Goal: Information Seeking & Learning: Learn about a topic

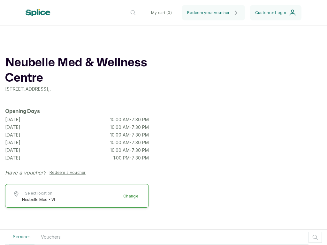
scroll to position [116, 0]
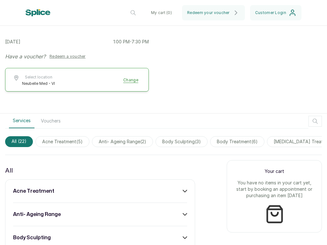
click at [19, 142] on span "All ( 22 )" at bounding box center [19, 141] width 28 height 11
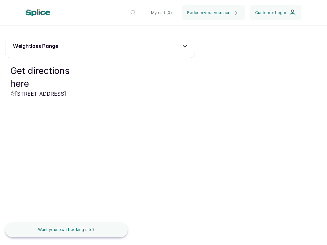
scroll to position [0, 230]
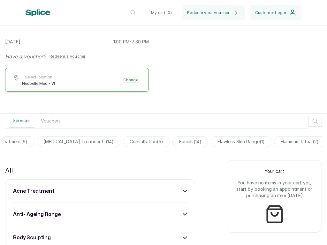
click at [172, 142] on span "facials ( 14 )" at bounding box center [190, 141] width 36 height 11
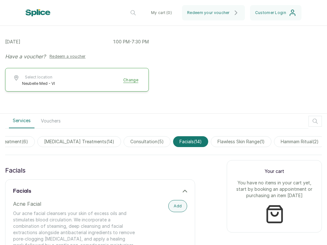
scroll to position [0, 695]
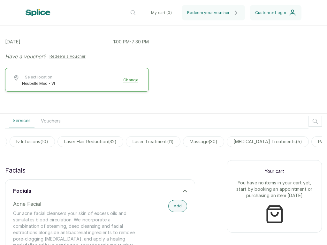
click at [183, 142] on span "massage ( 30 )" at bounding box center [203, 141] width 41 height 11
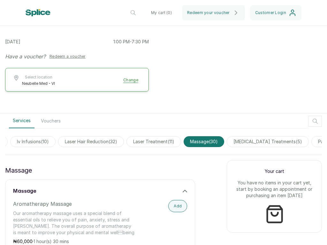
click at [58, 142] on span "laser hair reduction ( 32 )" at bounding box center [91, 141] width 66 height 11
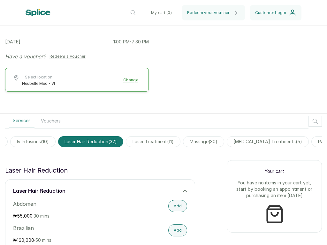
scroll to position [0, 663]
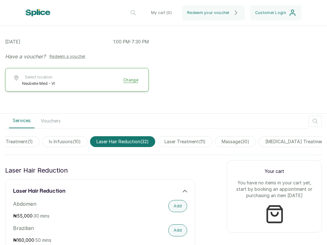
click at [42, 142] on span "iv infusions ( 10 )" at bounding box center [64, 141] width 45 height 11
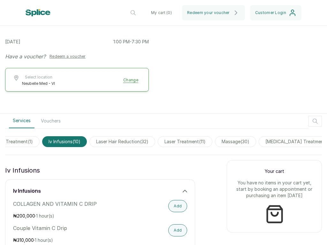
scroll to position [0, 128]
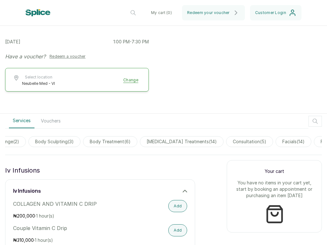
click at [161, 142] on span "[MEDICAL_DATA] treatments ( 14 )" at bounding box center [182, 141] width 84 height 11
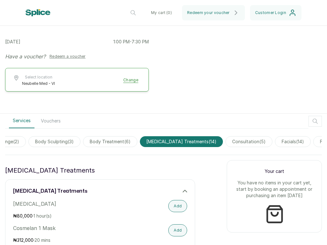
scroll to position [0, 935]
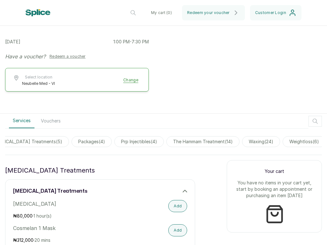
click at [242, 142] on span "waxing ( 24 )" at bounding box center [261, 141] width 38 height 11
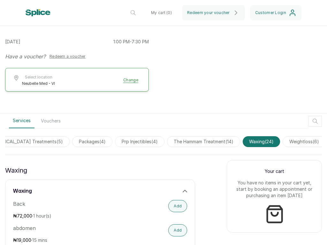
scroll to position [0, 387]
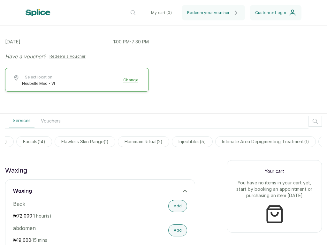
click at [172, 142] on span "injectibles ( 5 )" at bounding box center [192, 141] width 41 height 11
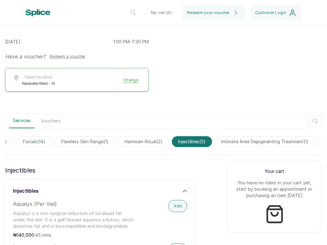
scroll to position [0, 188]
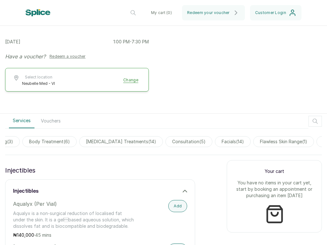
click at [165, 142] on span "consultation ( 5 )" at bounding box center [188, 141] width 47 height 11
